Goal: Task Accomplishment & Management: Manage account settings

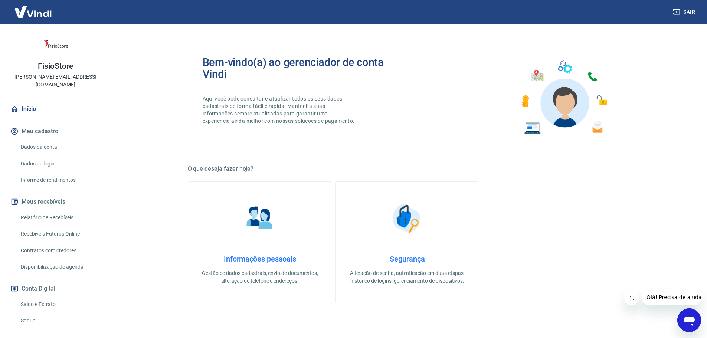
click at [34, 297] on link "Saldo e Extrato" at bounding box center [60, 304] width 84 height 15
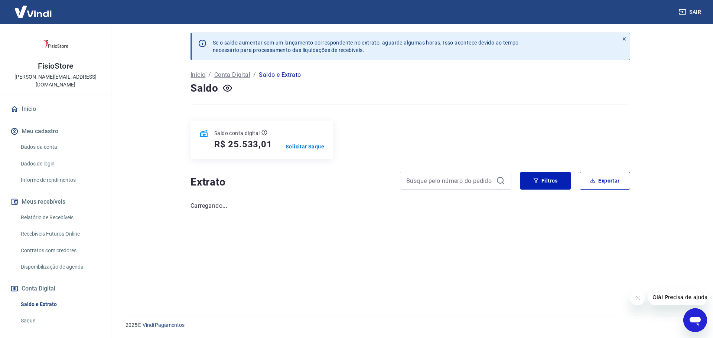
click at [307, 148] on p "Solicitar Saque" at bounding box center [304, 146] width 39 height 7
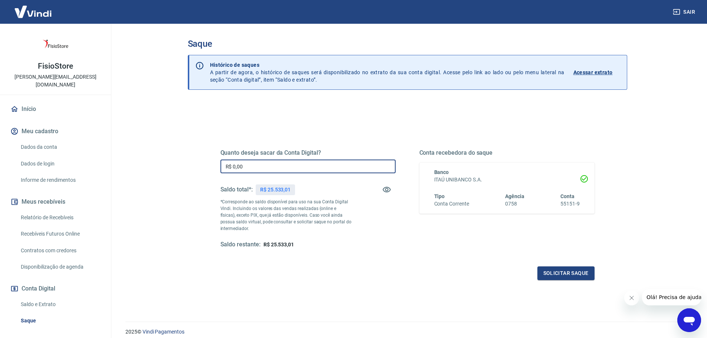
click at [301, 168] on input "R$ 0,00" at bounding box center [307, 167] width 175 height 14
type input "R$ 25.533,01"
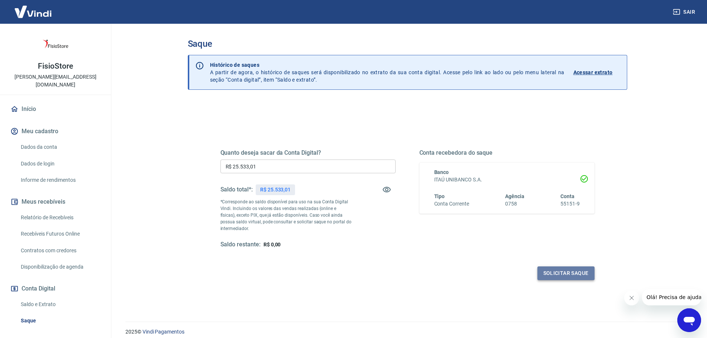
click at [568, 278] on button "Solicitar saque" at bounding box center [565, 273] width 57 height 14
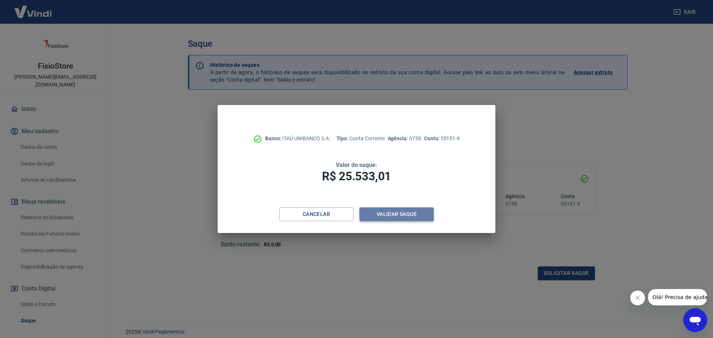
click at [386, 210] on button "Validar saque" at bounding box center [396, 214] width 74 height 14
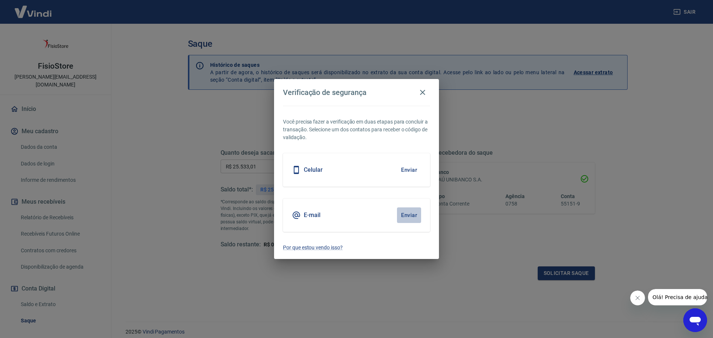
click at [412, 211] on button "Enviar" at bounding box center [409, 215] width 24 height 16
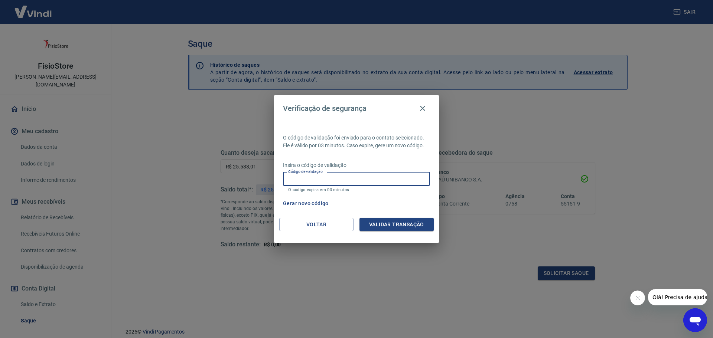
click at [332, 175] on input "Código de validação" at bounding box center [356, 179] width 147 height 14
paste input "242077"
type input "242077"
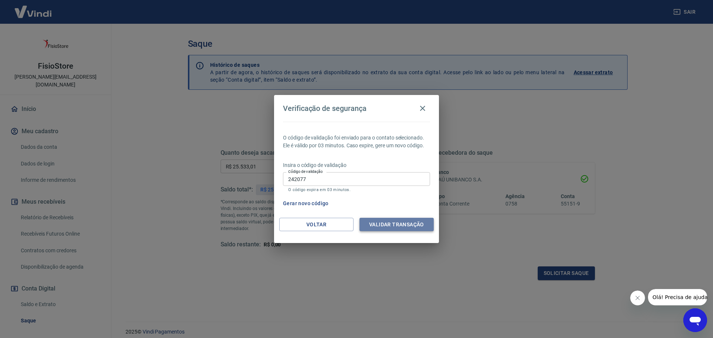
click at [406, 229] on button "Validar transação" at bounding box center [396, 225] width 74 height 14
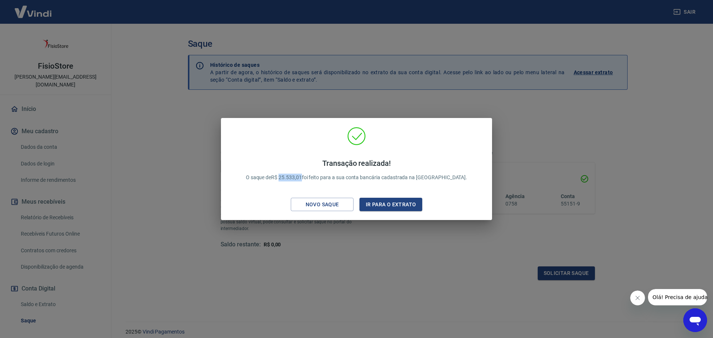
drag, startPoint x: 298, startPoint y: 178, endPoint x: 321, endPoint y: 180, distance: 23.1
click at [321, 180] on p "Transação realizada! O saque de R$ 25.533,01 foi feito para a sua conta bancári…" at bounding box center [357, 170] width 222 height 23
copy p "25.533,01"
click at [389, 199] on button "Ir para o extrato" at bounding box center [390, 205] width 63 height 14
